Goal: Information Seeking & Learning: Check status

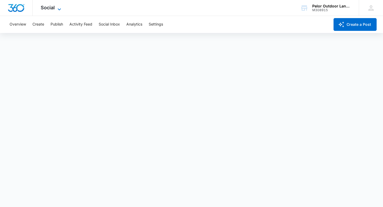
click at [54, 6] on span "Social" at bounding box center [48, 8] width 14 height 6
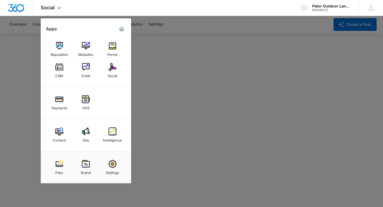
click at [124, 142] on div "Content Ads Intelligence" at bounding box center [86, 135] width 91 height 32
click at [115, 138] on div "Intelligence" at bounding box center [112, 139] width 19 height 7
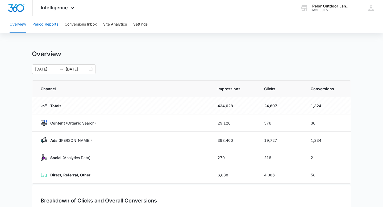
click at [48, 26] on button "Period Reports" at bounding box center [45, 24] width 26 height 17
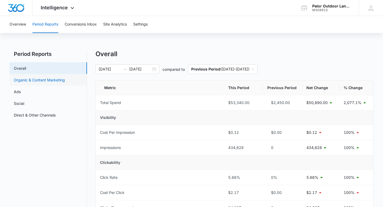
click at [54, 79] on link "Organic & Content Marketing" at bounding box center [39, 80] width 51 height 6
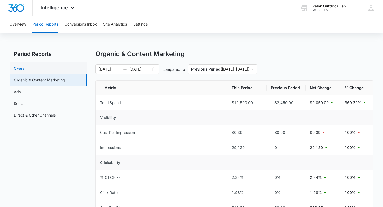
click at [26, 68] on link "Overall" at bounding box center [20, 68] width 12 height 6
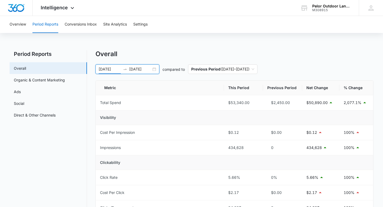
click at [115, 71] on input "[DATE]" at bounding box center [110, 69] width 22 height 6
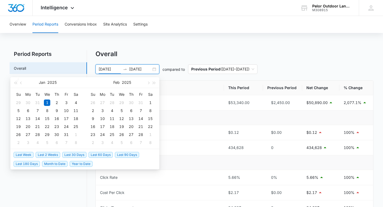
click at [25, 153] on span "Last Week" at bounding box center [24, 155] width 20 height 6
type input "[DATE]"
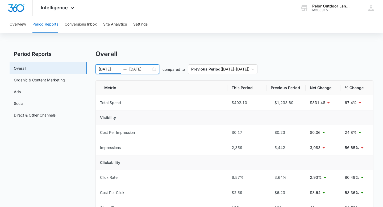
click at [116, 70] on input "[DATE]" at bounding box center [110, 69] width 22 height 6
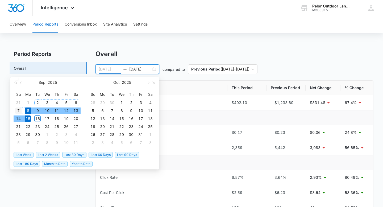
type input "[DATE]"
click at [17, 109] on div "7" at bounding box center [18, 111] width 6 height 6
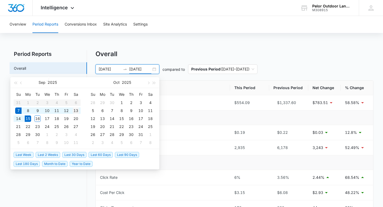
type input "[DATE]"
click at [75, 110] on div "13" at bounding box center [76, 111] width 6 height 6
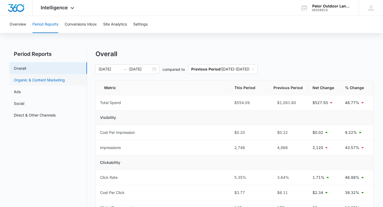
click at [59, 82] on link "Organic & Content Marketing" at bounding box center [39, 80] width 51 height 6
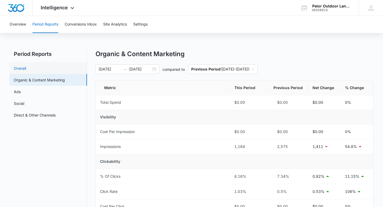
click at [26, 67] on link "Overall" at bounding box center [20, 68] width 12 height 6
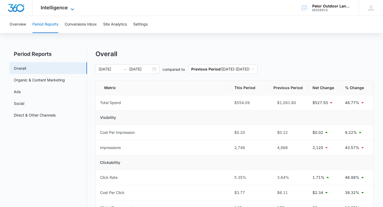
click at [59, 5] on span "Intelligence" at bounding box center [54, 8] width 27 height 6
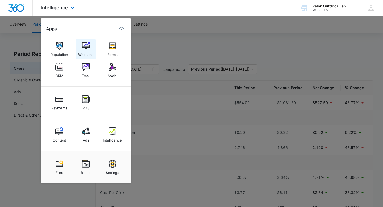
click at [83, 44] on img at bounding box center [86, 46] width 8 height 8
